Goal: Task Accomplishment & Management: Manage account settings

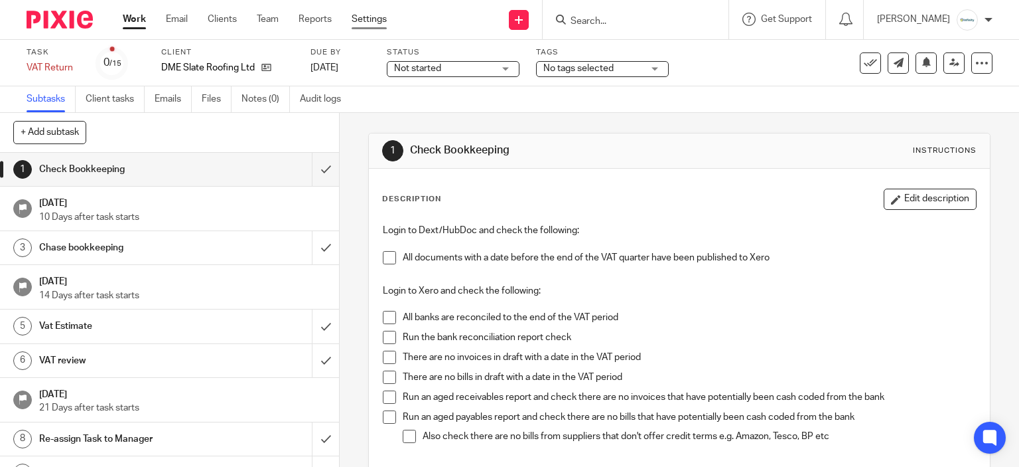
click at [373, 23] on link "Settings" at bounding box center [369, 19] width 35 height 13
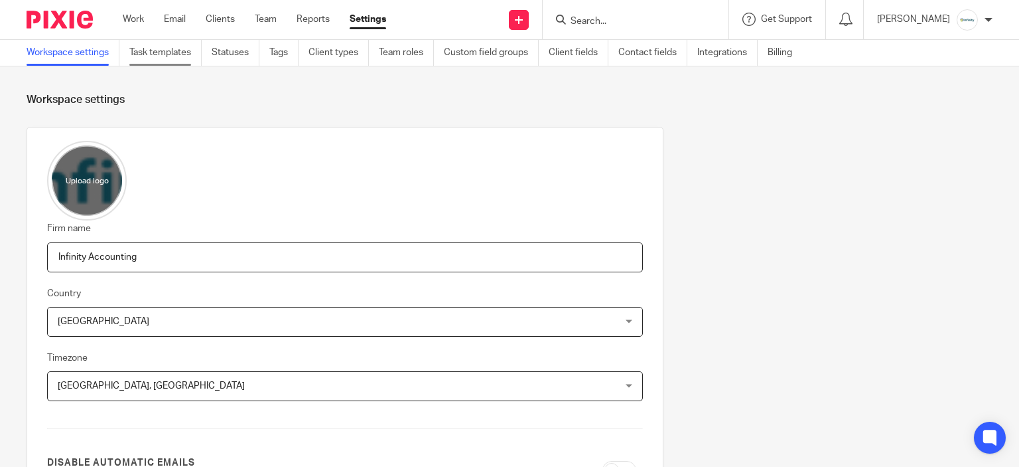
click at [202, 52] on link "Task templates" at bounding box center [165, 53] width 72 height 26
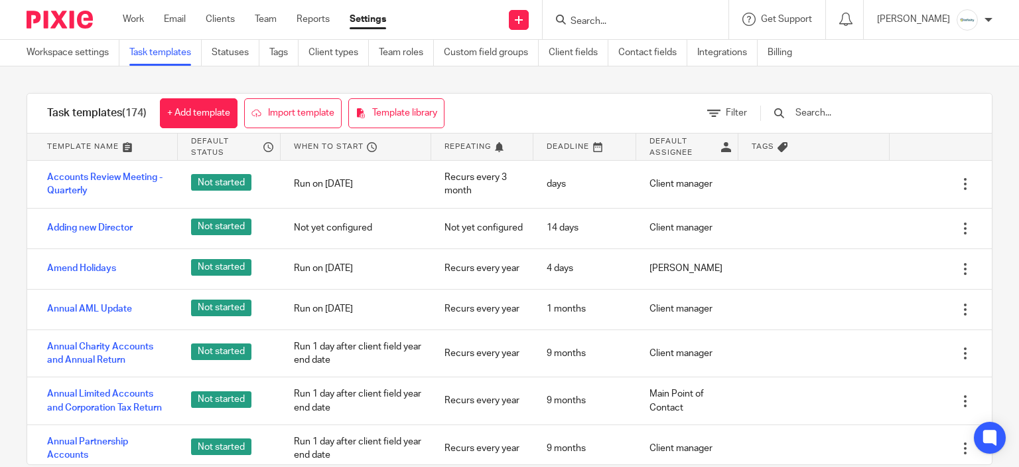
click at [836, 111] on input "text" at bounding box center [871, 113] width 155 height 15
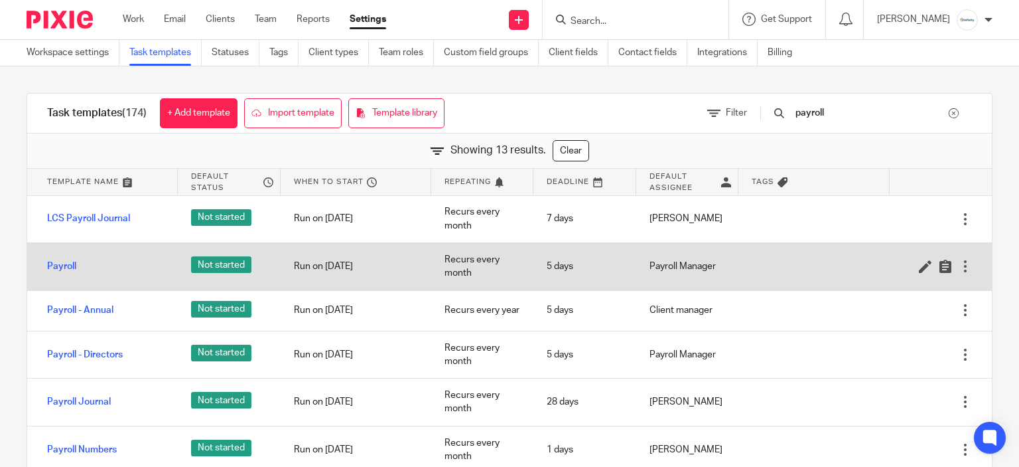
scroll to position [66, 0]
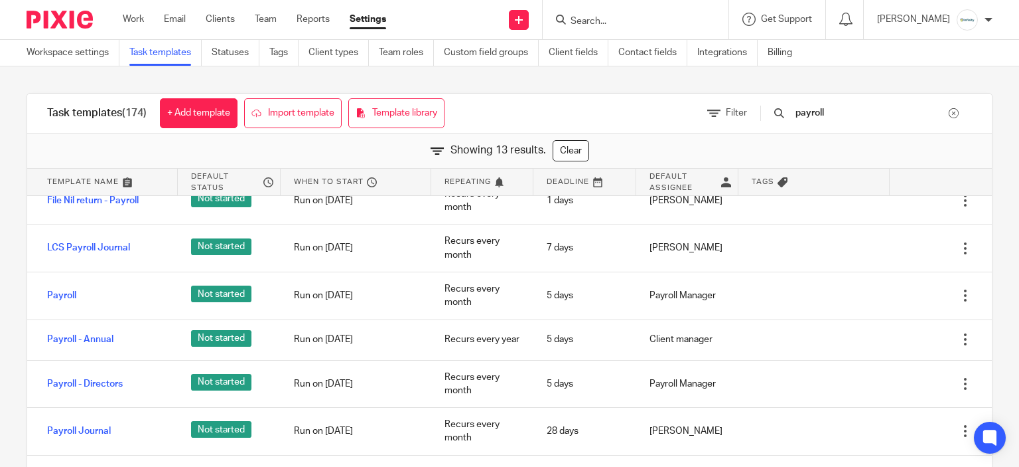
type input "payroll"
click at [593, 24] on input "Search" at bounding box center [628, 22] width 119 height 12
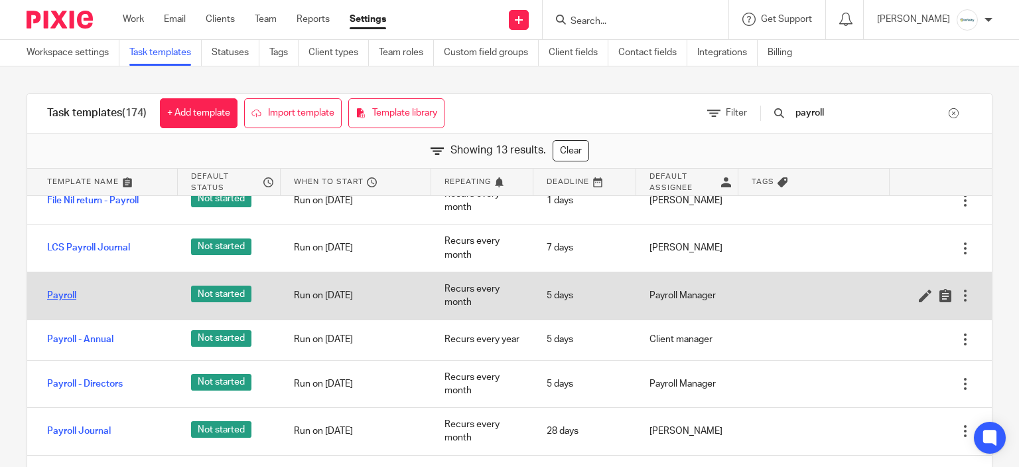
click at [66, 291] on link "Payroll" at bounding box center [61, 295] width 29 height 13
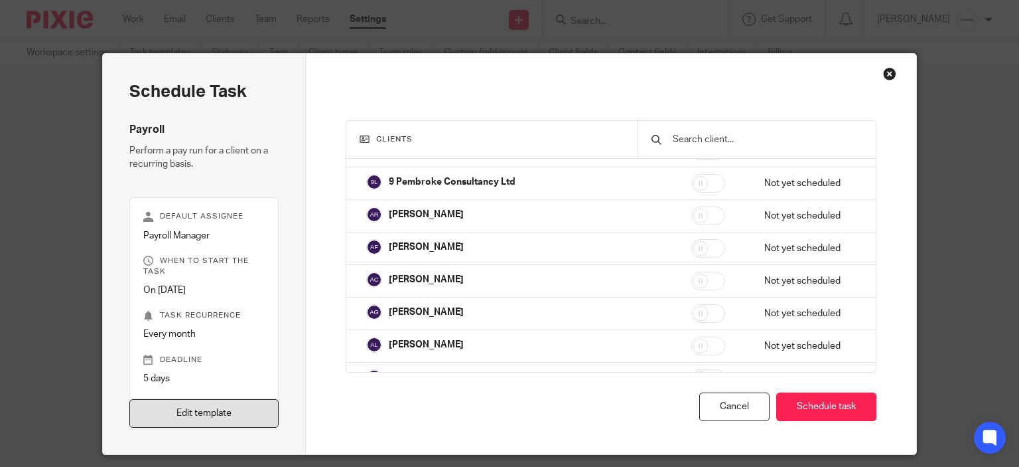
scroll to position [1327, 0]
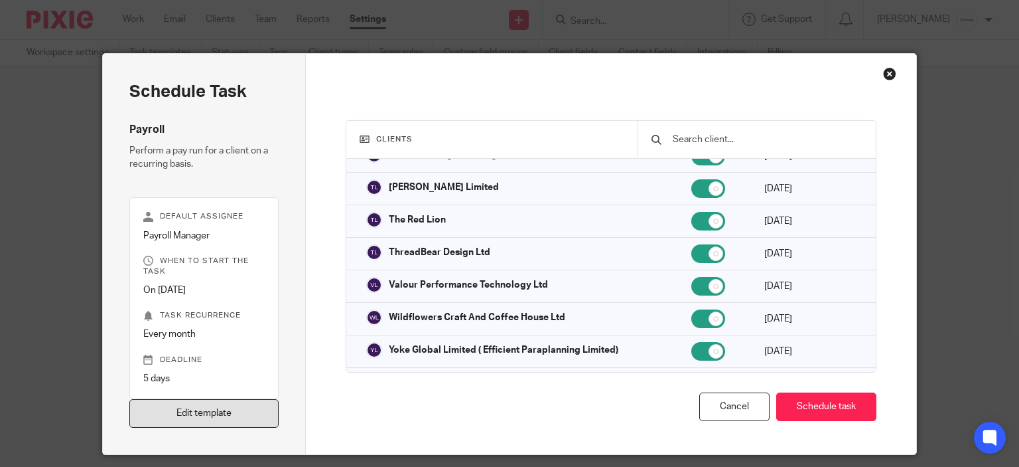
click at [208, 407] on link "Edit template" at bounding box center [204, 413] width 150 height 29
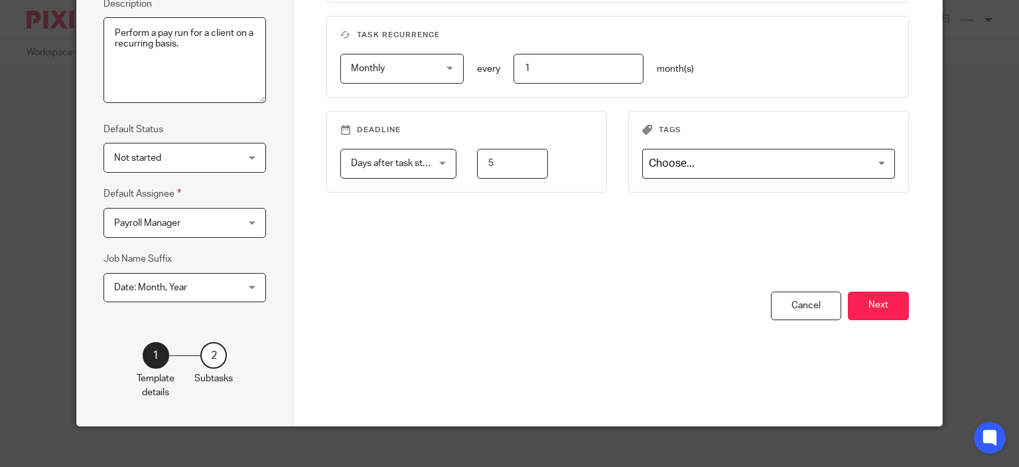
scroll to position [66, 0]
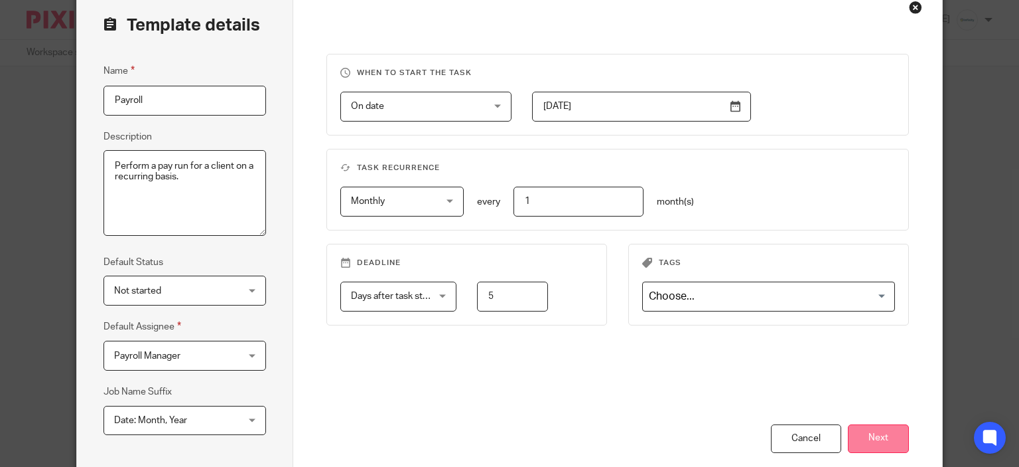
click at [873, 435] on button "Next" at bounding box center [878, 438] width 61 height 29
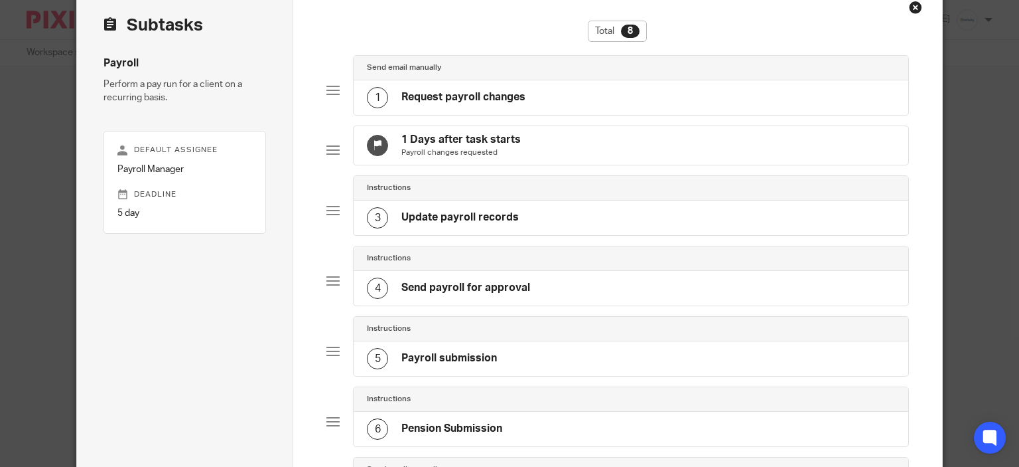
click at [406, 108] on div "1 Request payroll changes" at bounding box center [631, 97] width 555 height 35
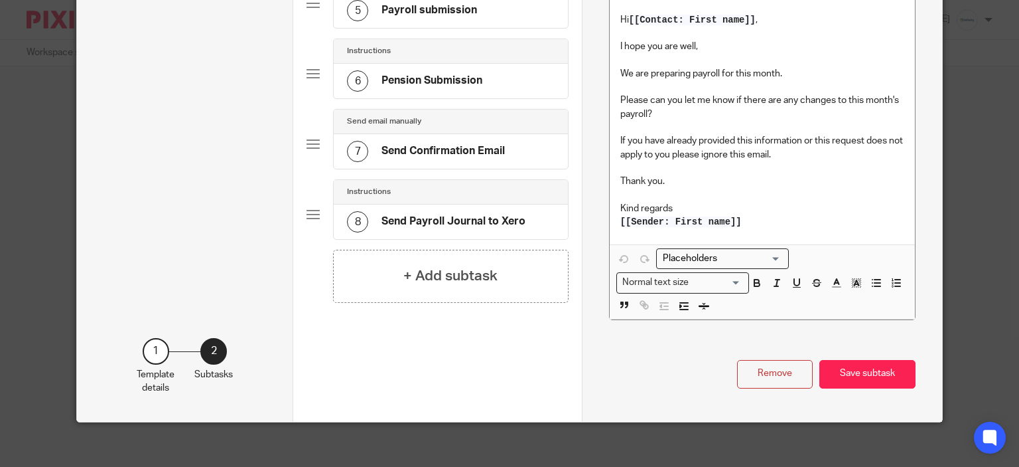
scroll to position [421, 0]
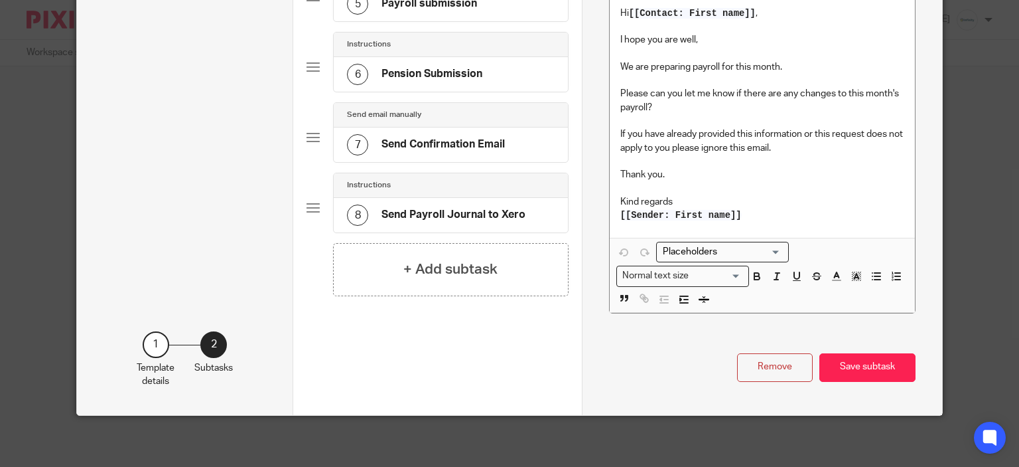
click at [804, 144] on p "If you have already provided this information or this request does not apply to…" at bounding box center [763, 140] width 284 height 27
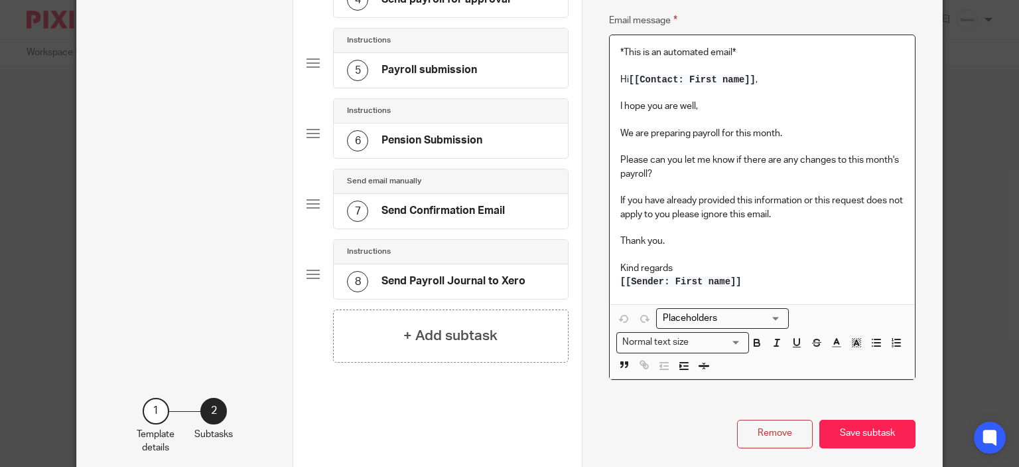
scroll to position [0, 0]
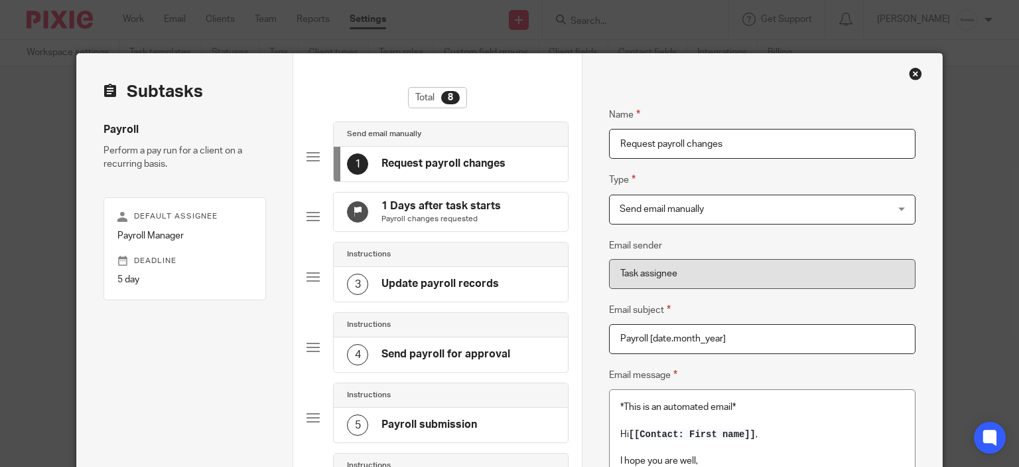
click at [909, 71] on div "Close this dialog window" at bounding box center [915, 73] width 13 height 13
